Goal: Task Accomplishment & Management: Use online tool/utility

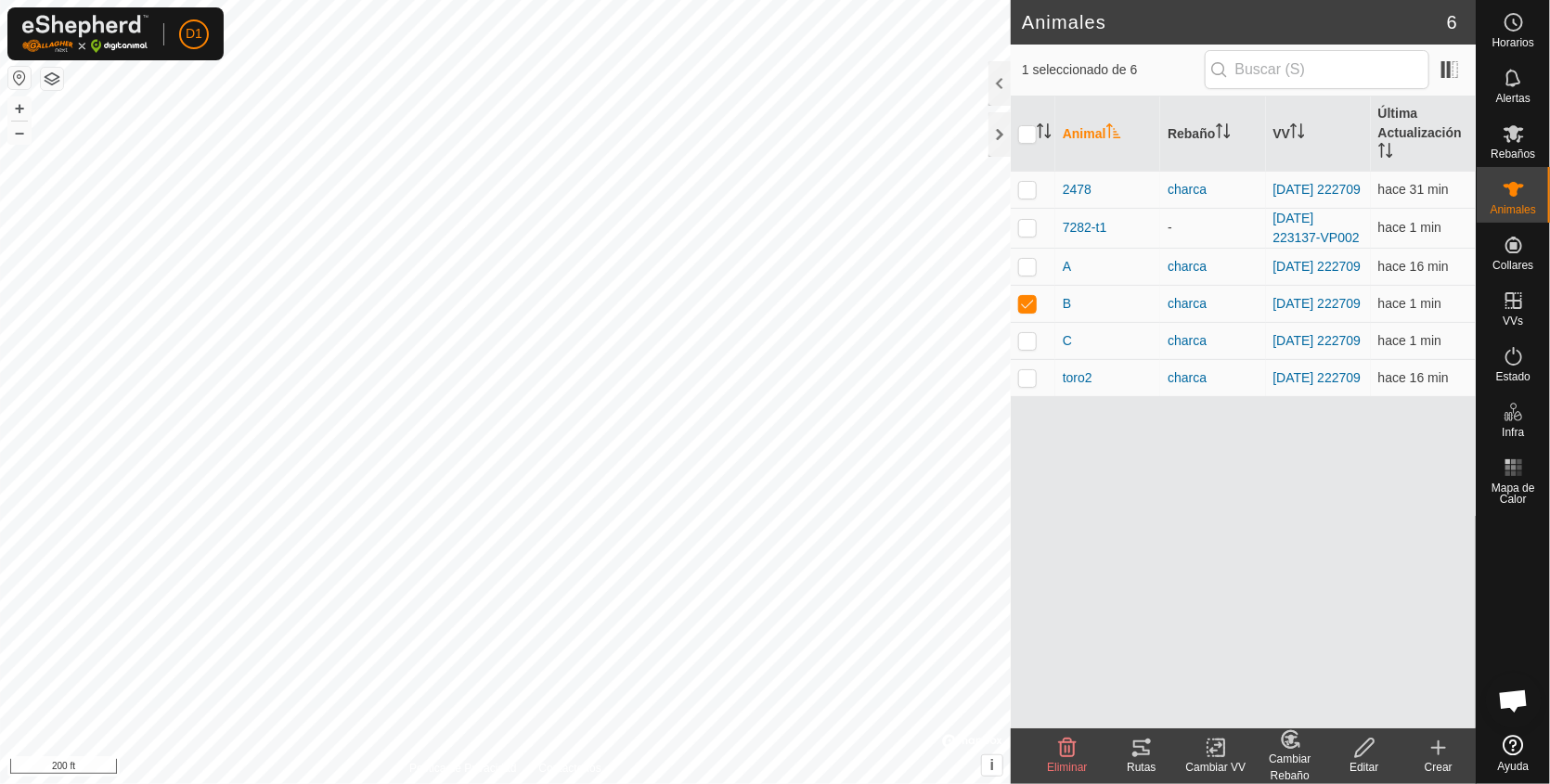
click at [1143, 748] on icon at bounding box center [1142, 748] width 17 height 15
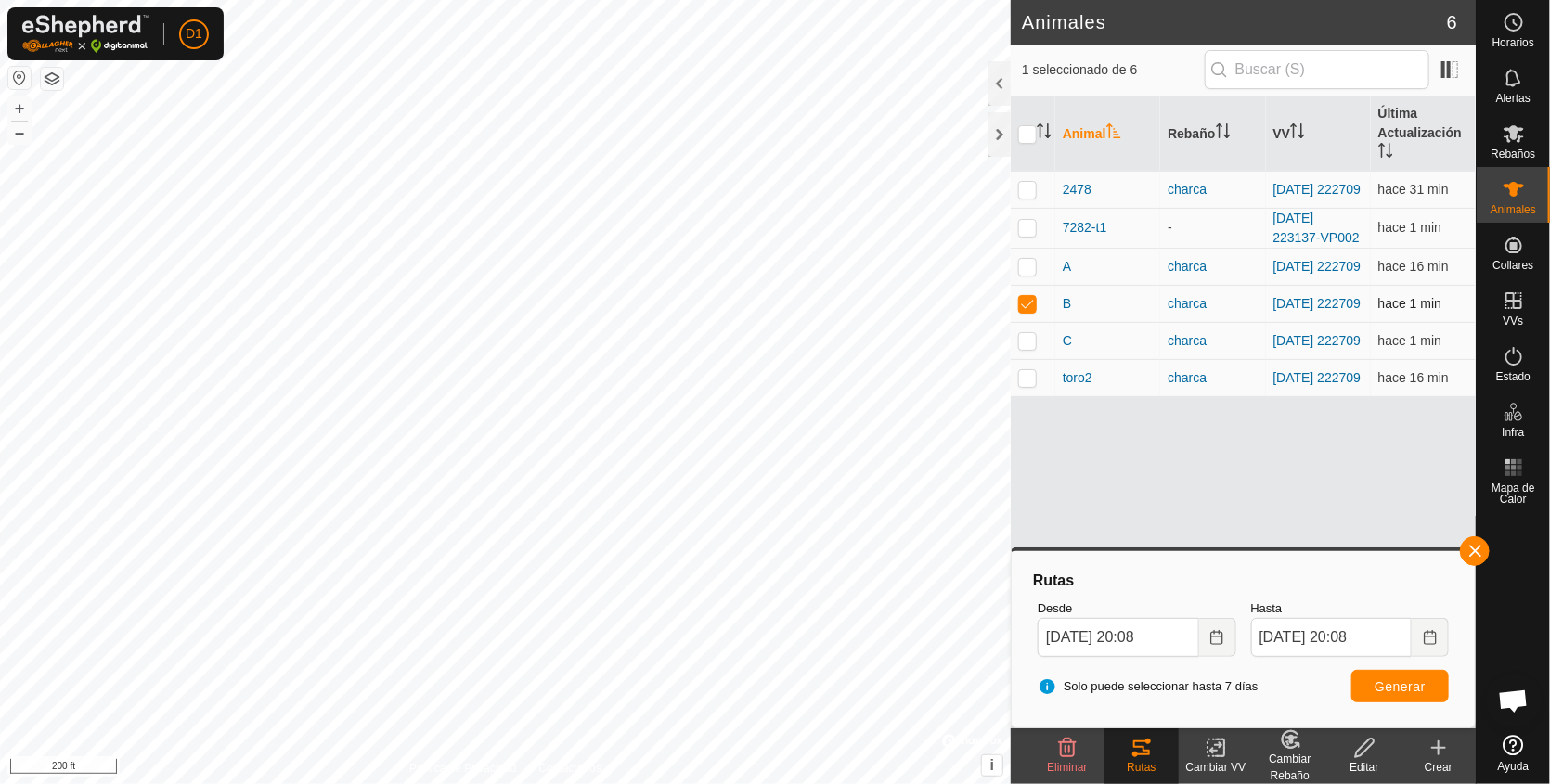
click at [1027, 310] on p-checkbox at bounding box center [1028, 303] width 19 height 15
checkbox input "false"
click at [1021, 266] on p-checkbox at bounding box center [1028, 266] width 19 height 15
click at [1404, 679] on span "Generar" at bounding box center [1401, 687] width 51 height 15
click at [1016, 271] on td at bounding box center [1033, 265] width 44 height 37
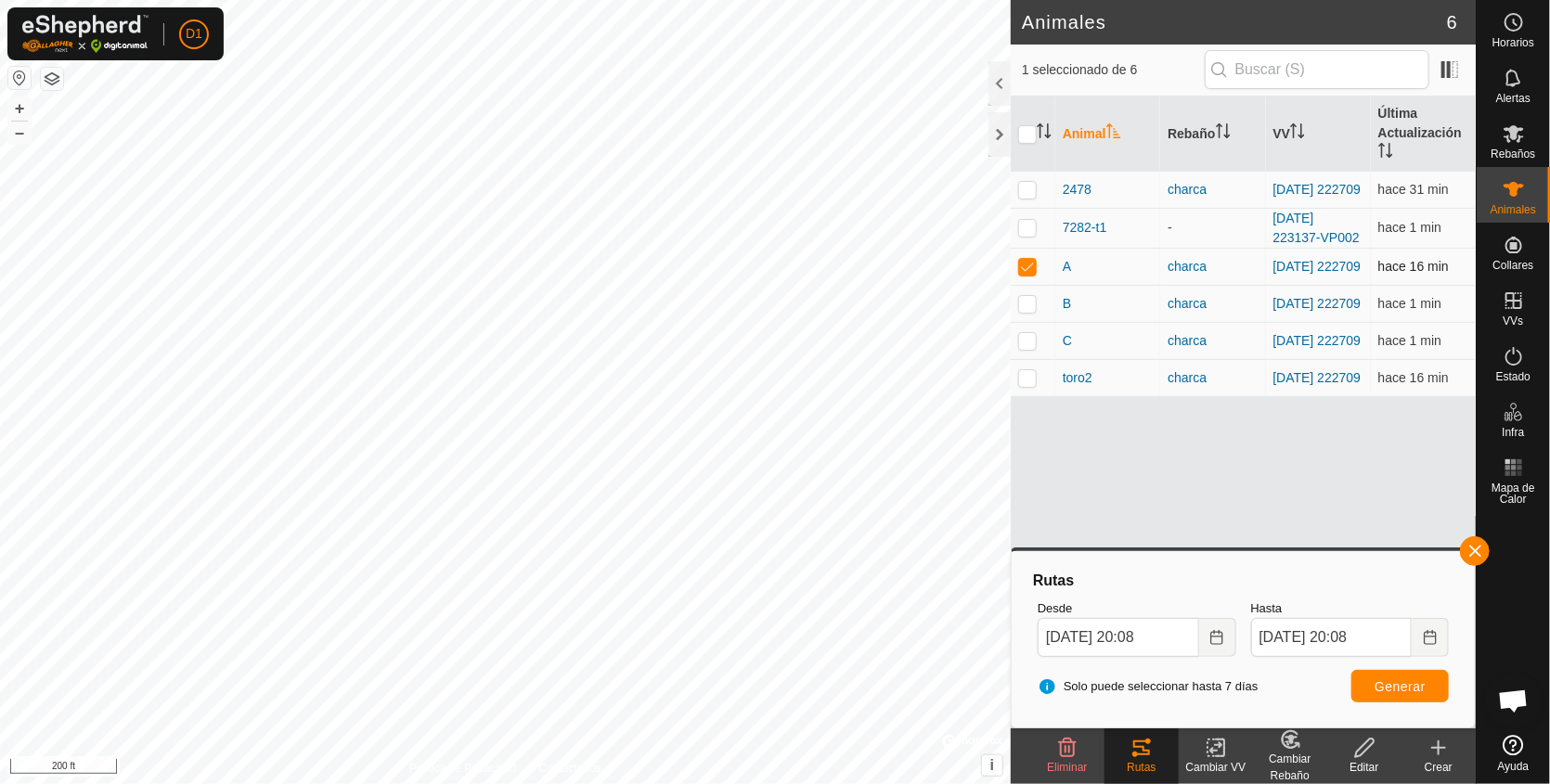
checkbox input "false"
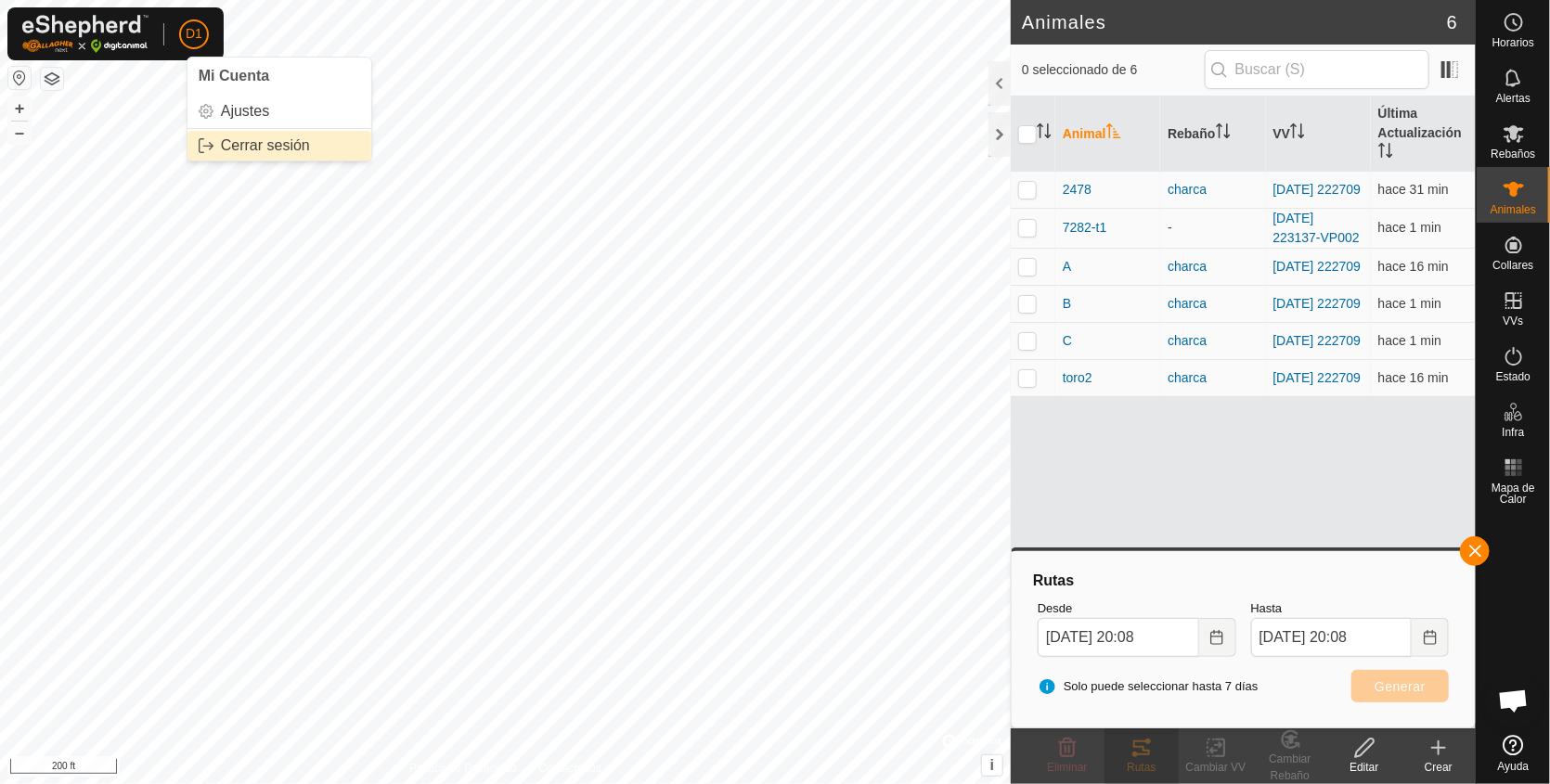
click at [261, 148] on link "Cerrar sesión" at bounding box center [279, 145] width 183 height 29
